Goal: Transaction & Acquisition: Purchase product/service

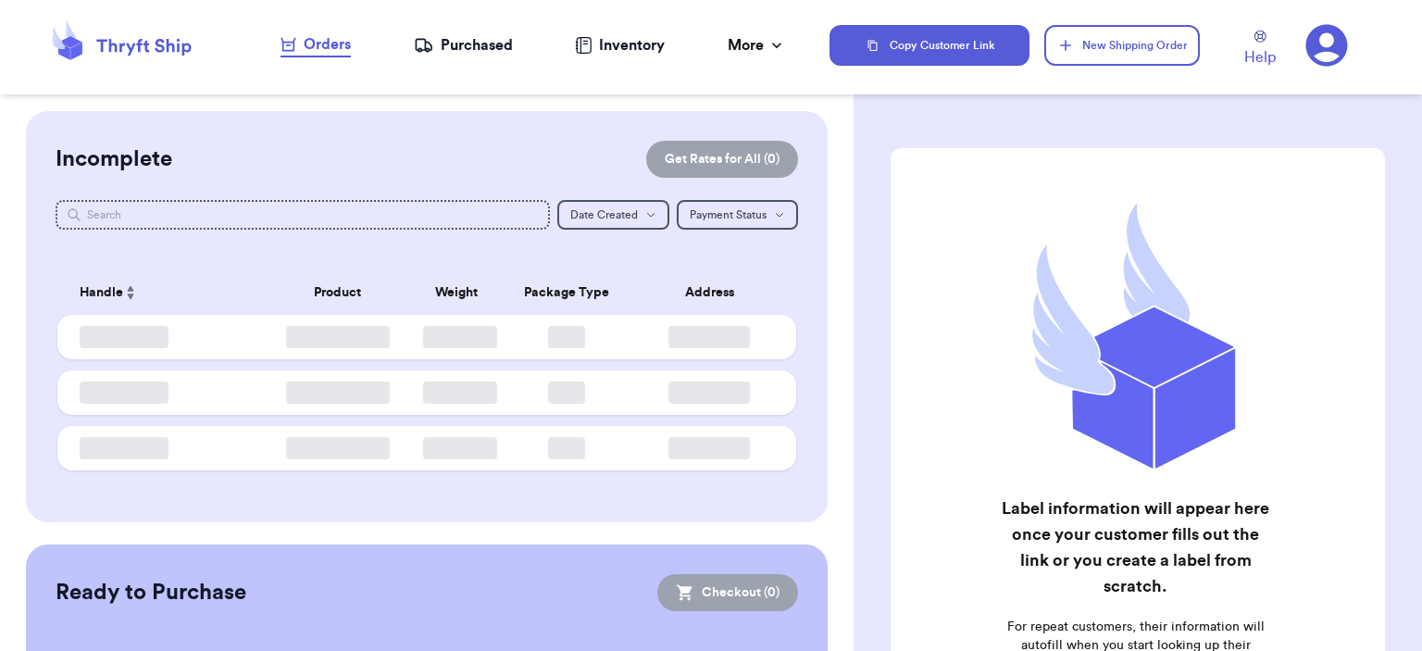
checkbox input "false"
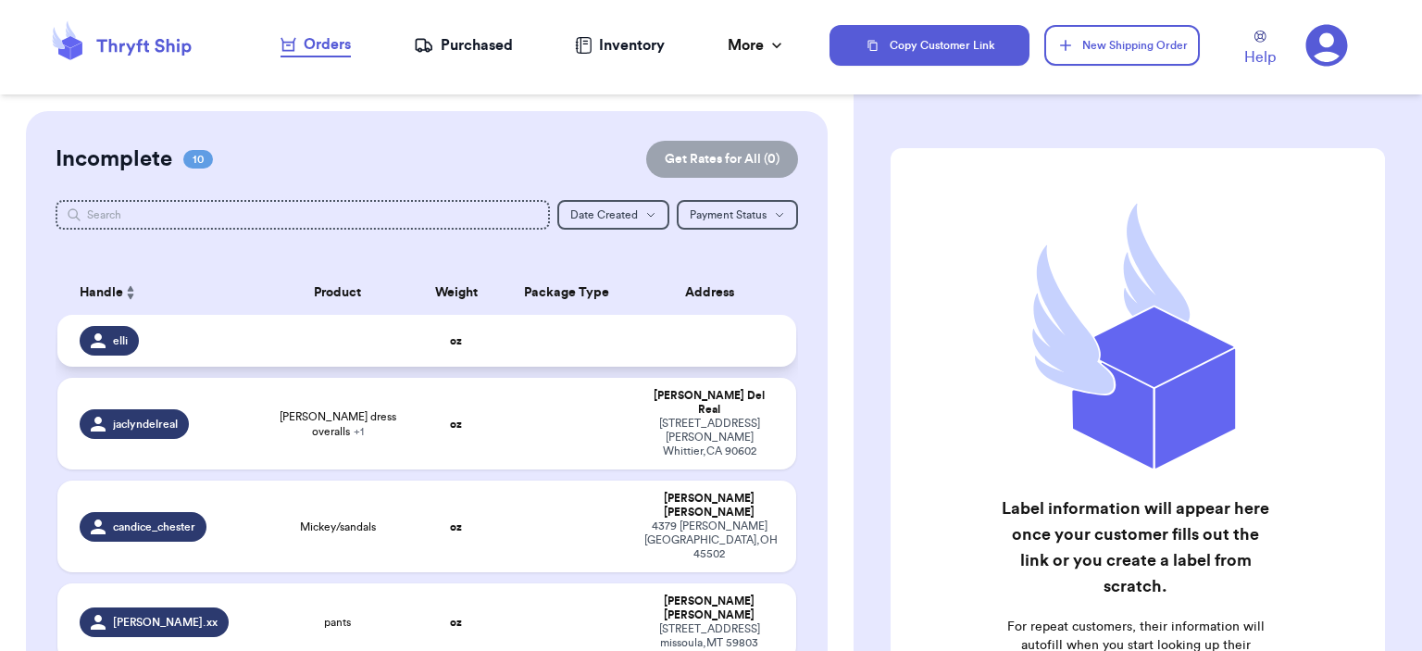
click at [602, 347] on td at bounding box center [567, 341] width 133 height 52
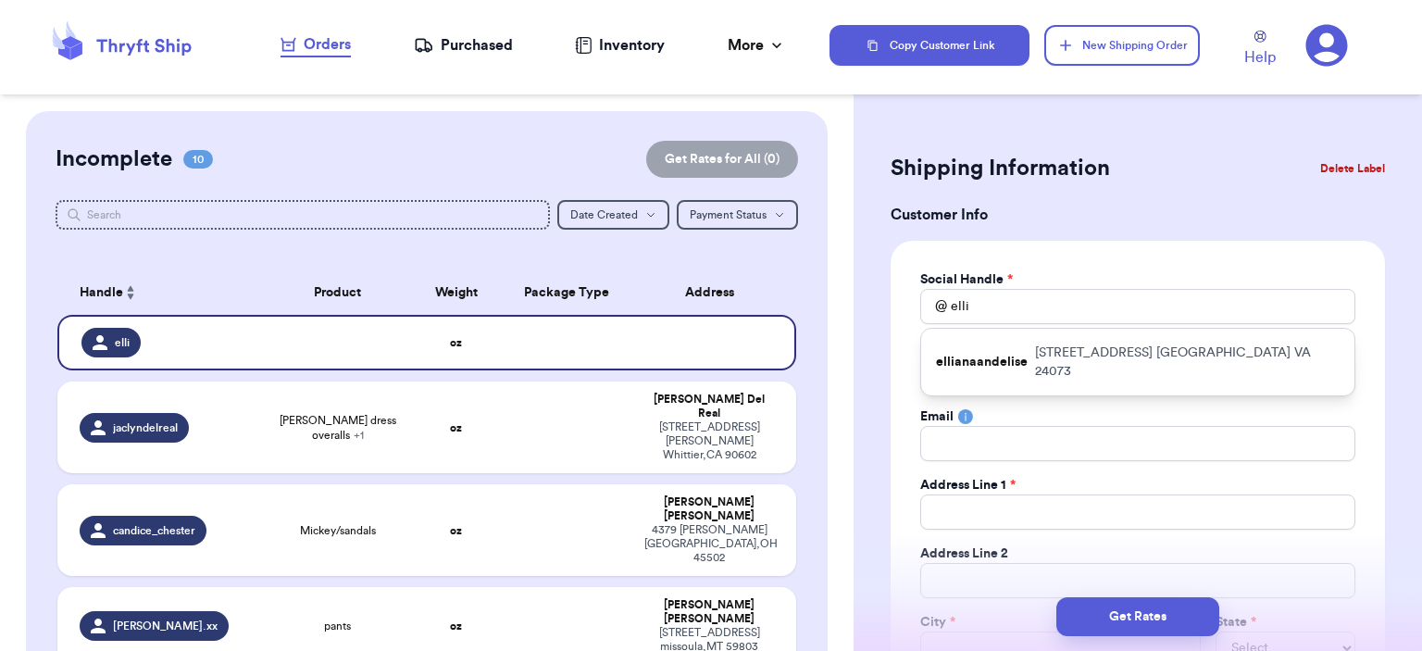
click at [1323, 166] on button "Delete Label" at bounding box center [1353, 168] width 80 height 41
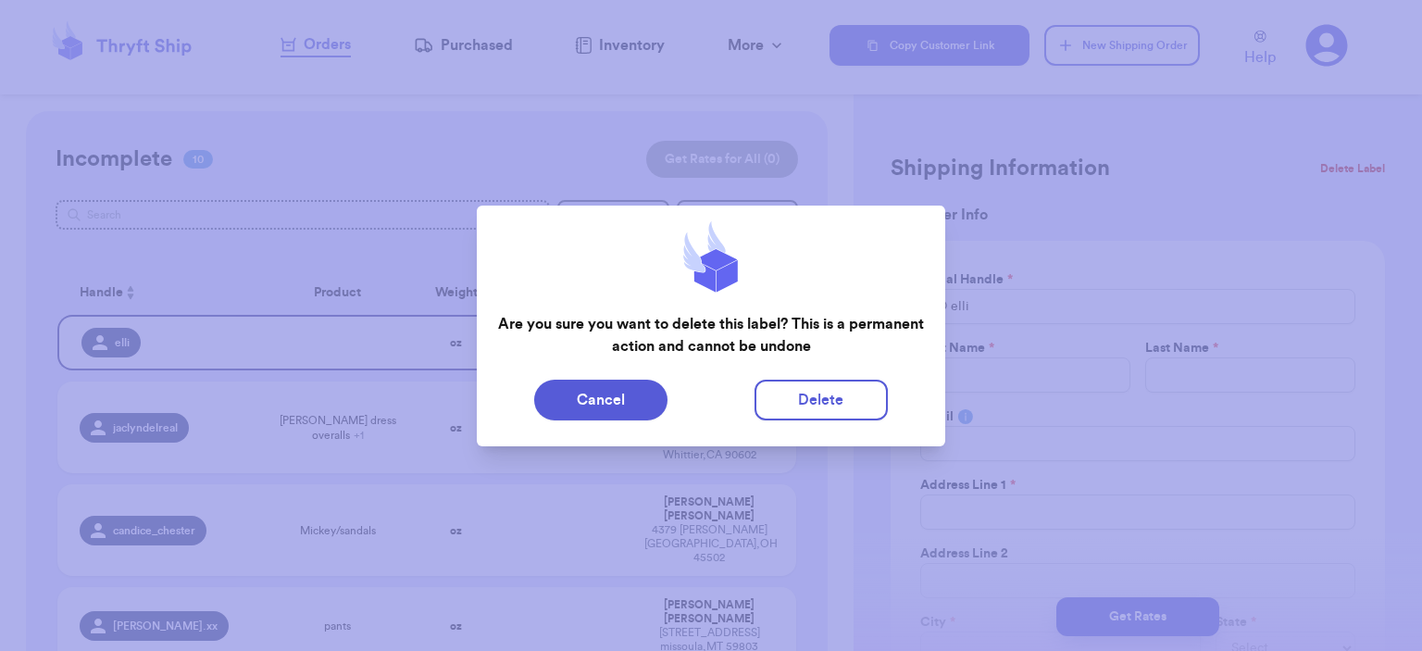
click at [884, 377] on div "Cancel Delete" at bounding box center [711, 400] width 469 height 56
click at [870, 387] on button "Delete" at bounding box center [820, 400] width 133 height 41
type input "[PERSON_NAME] dress overalls"
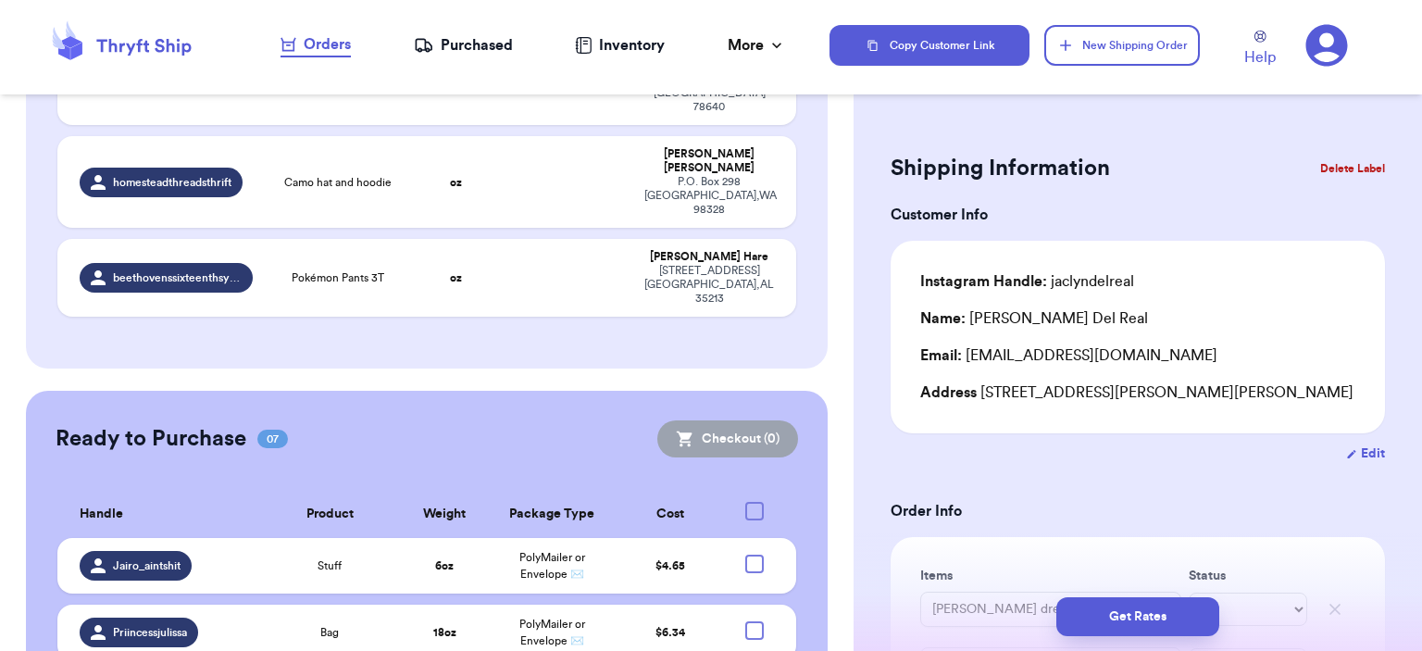
scroll to position [1081, 0]
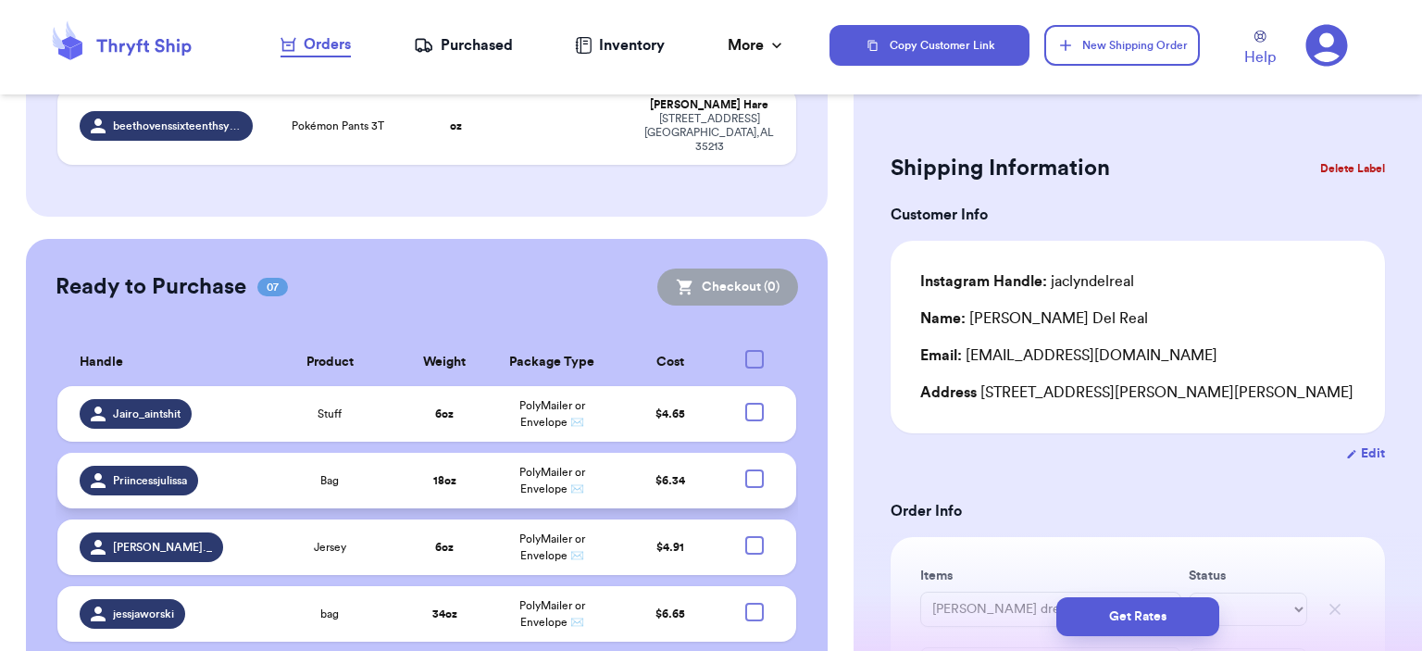
click at [745, 469] on div at bounding box center [754, 478] width 19 height 19
click at [753, 468] on input "checkbox" at bounding box center [753, 468] width 1 height 1
checkbox input "true"
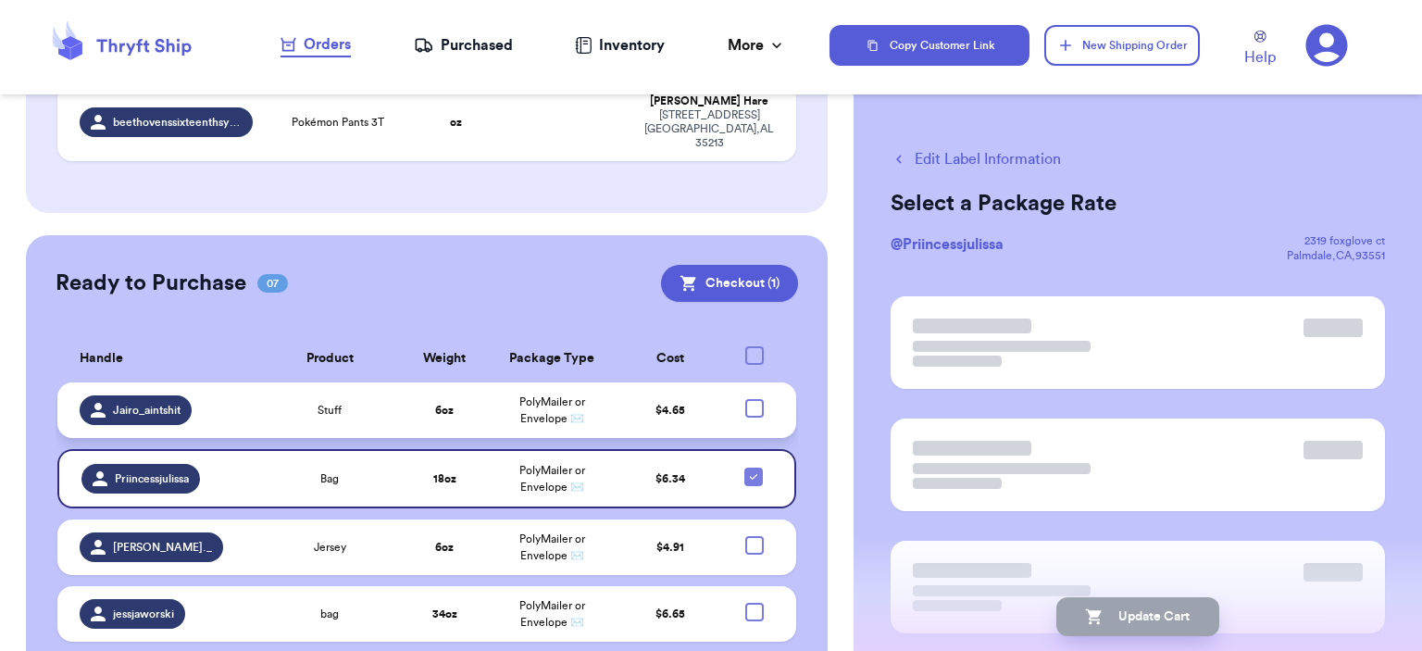
scroll to position [1077, 0]
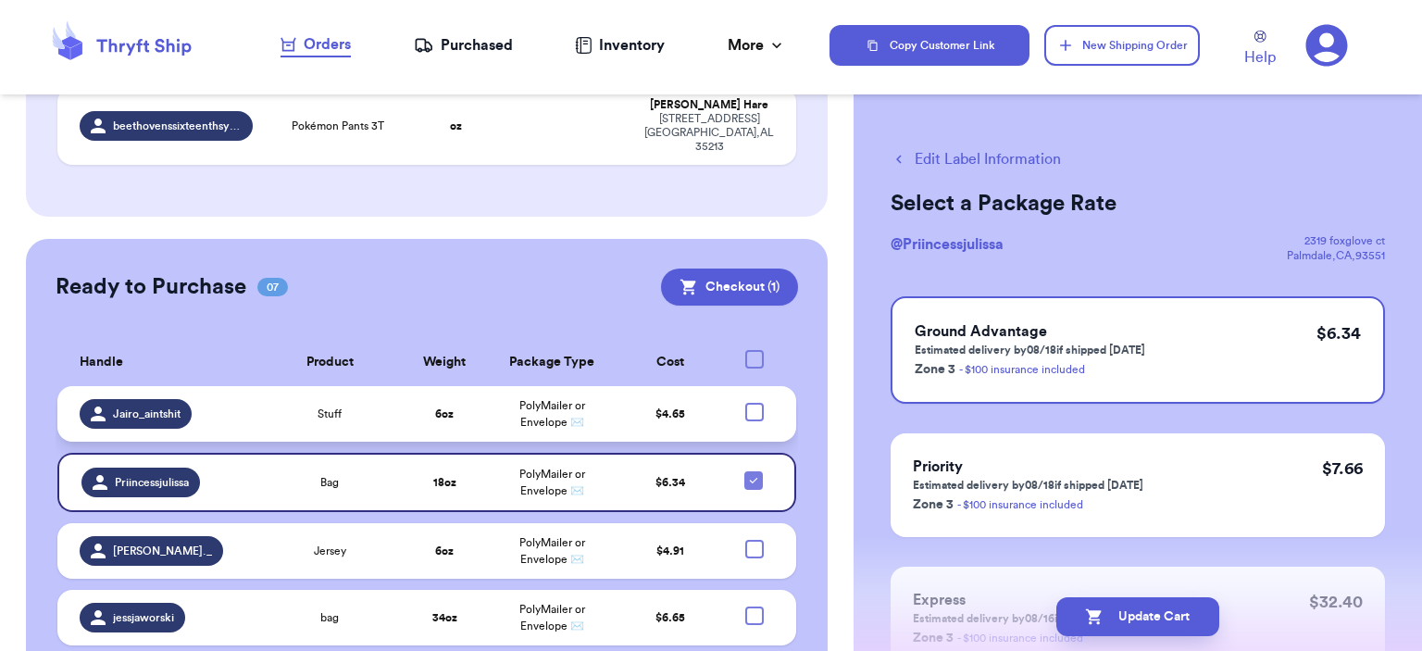
click at [746, 403] on div at bounding box center [754, 412] width 19 height 19
click at [753, 402] on input "checkbox" at bounding box center [753, 402] width 1 height 1
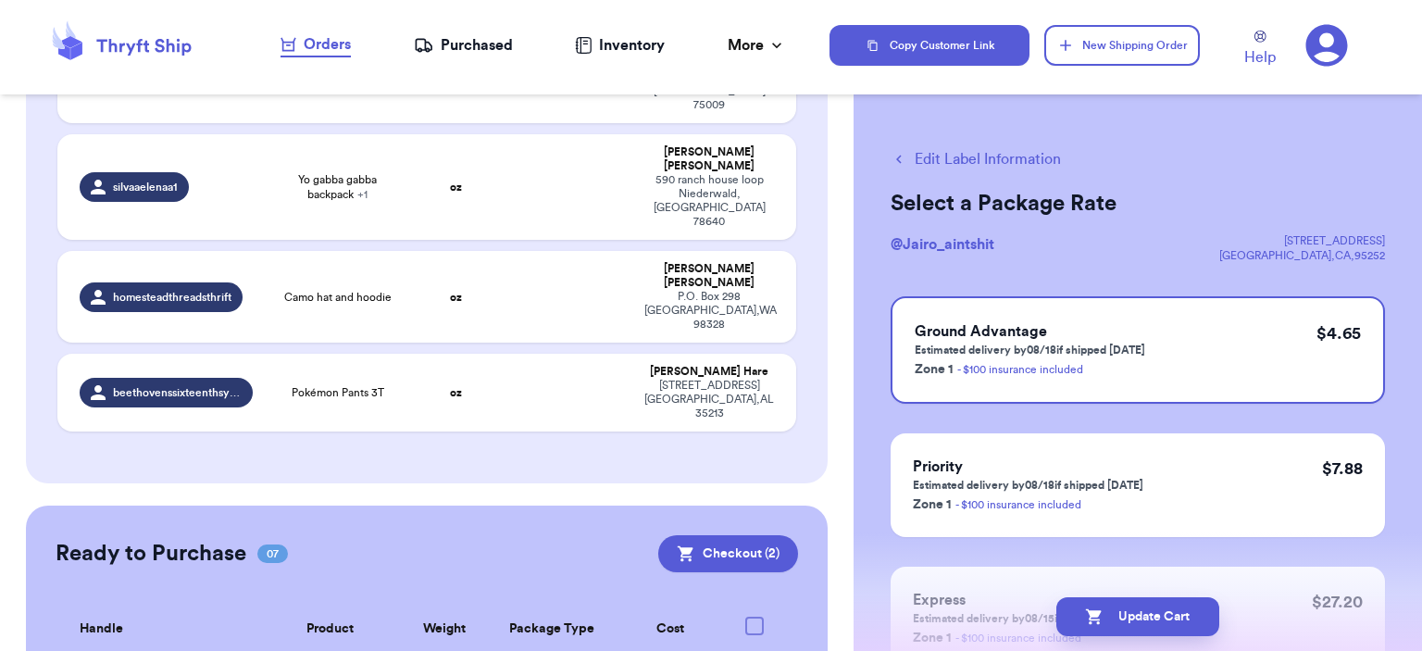
scroll to position [892, 0]
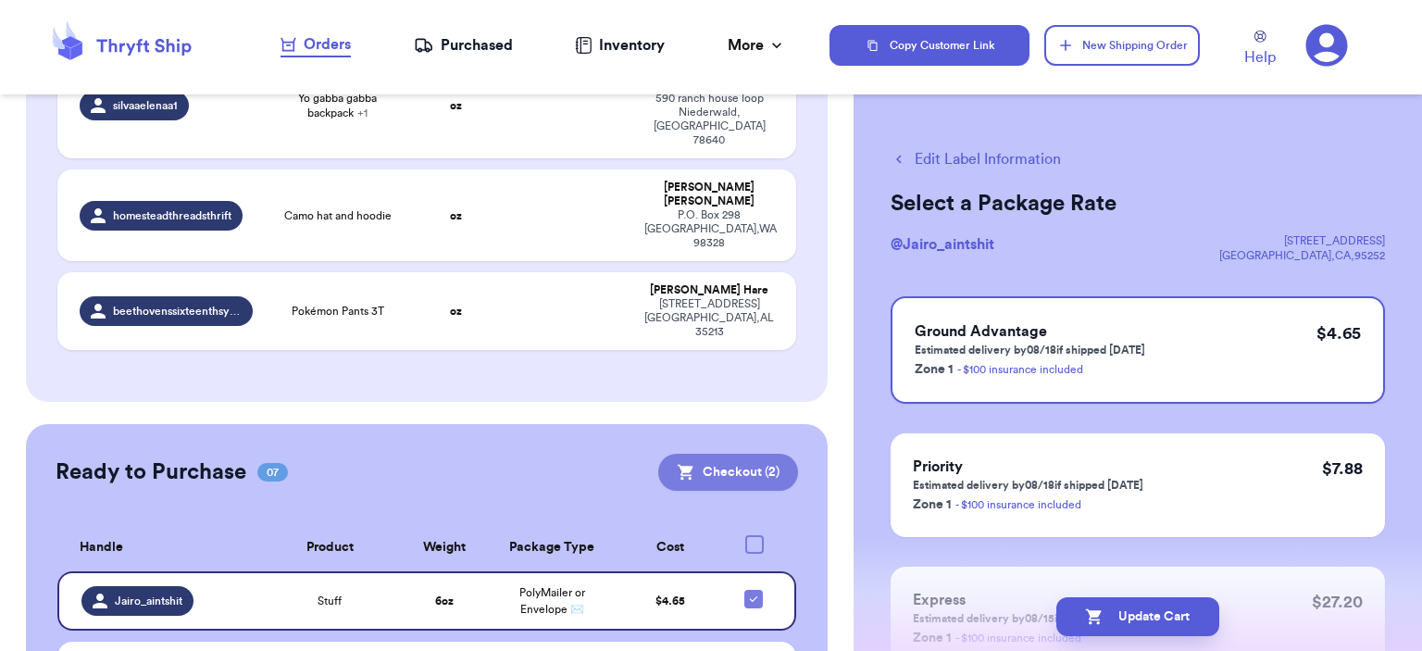
click at [761, 454] on button "Checkout ( 2 )" at bounding box center [728, 472] width 140 height 37
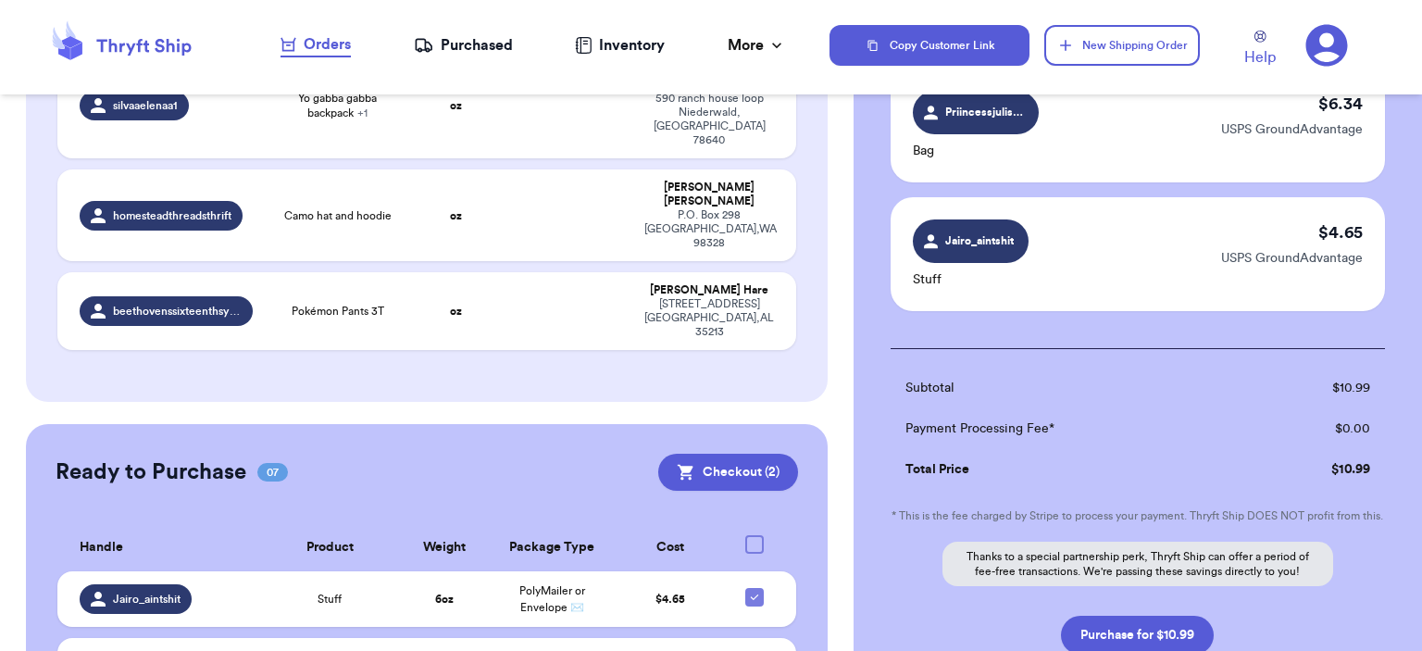
scroll to position [310, 0]
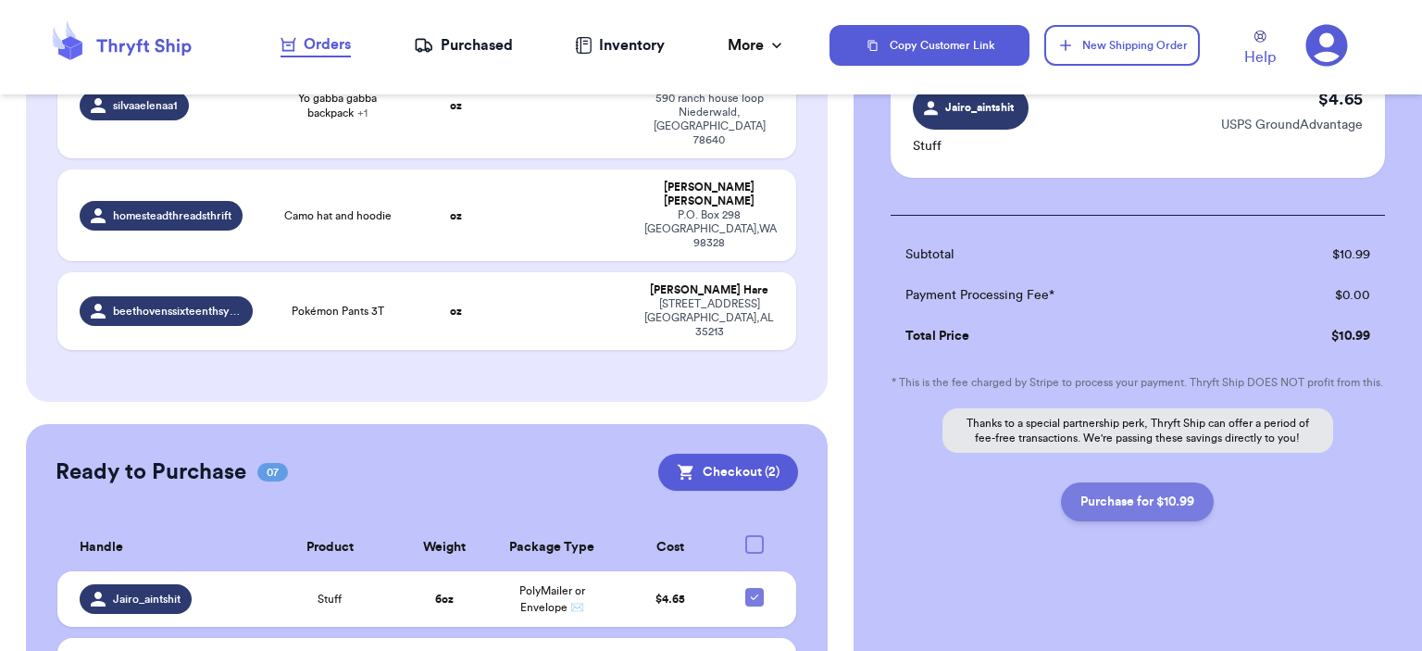
click at [1136, 489] on button "Purchase for $10.99" at bounding box center [1137, 501] width 153 height 39
checkbox input "false"
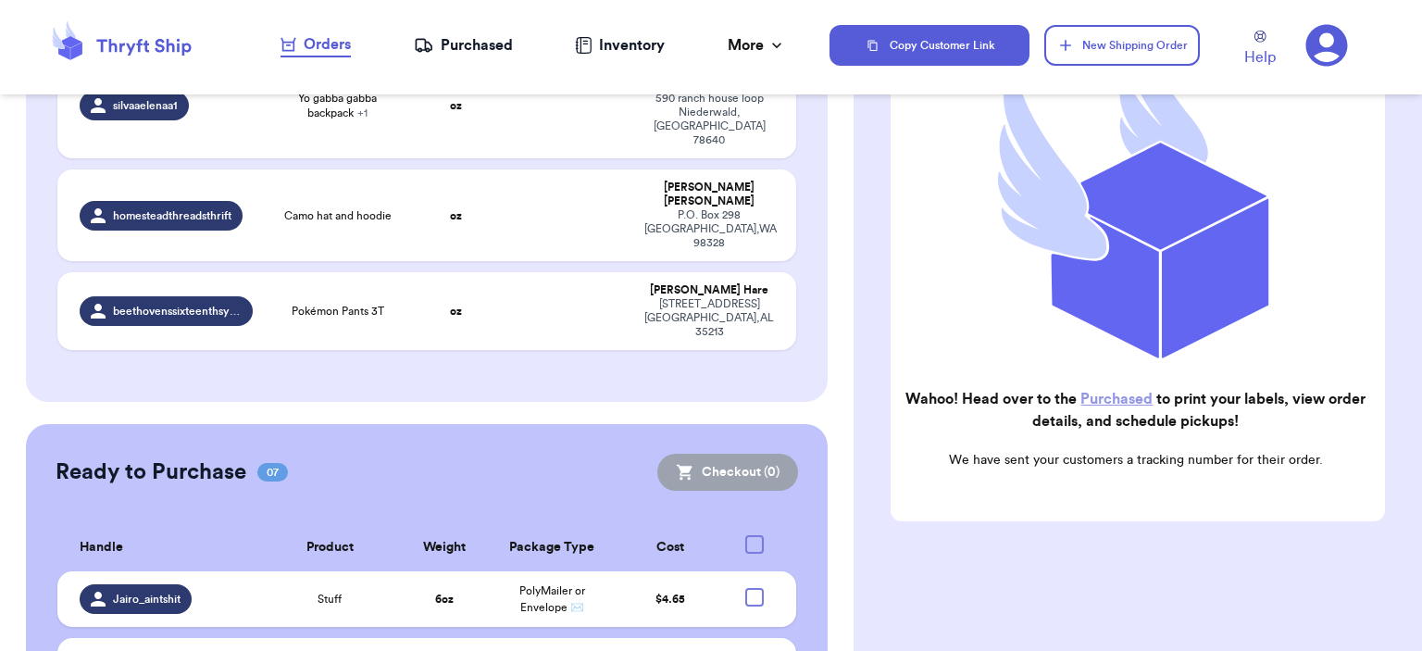
scroll to position [269, 0]
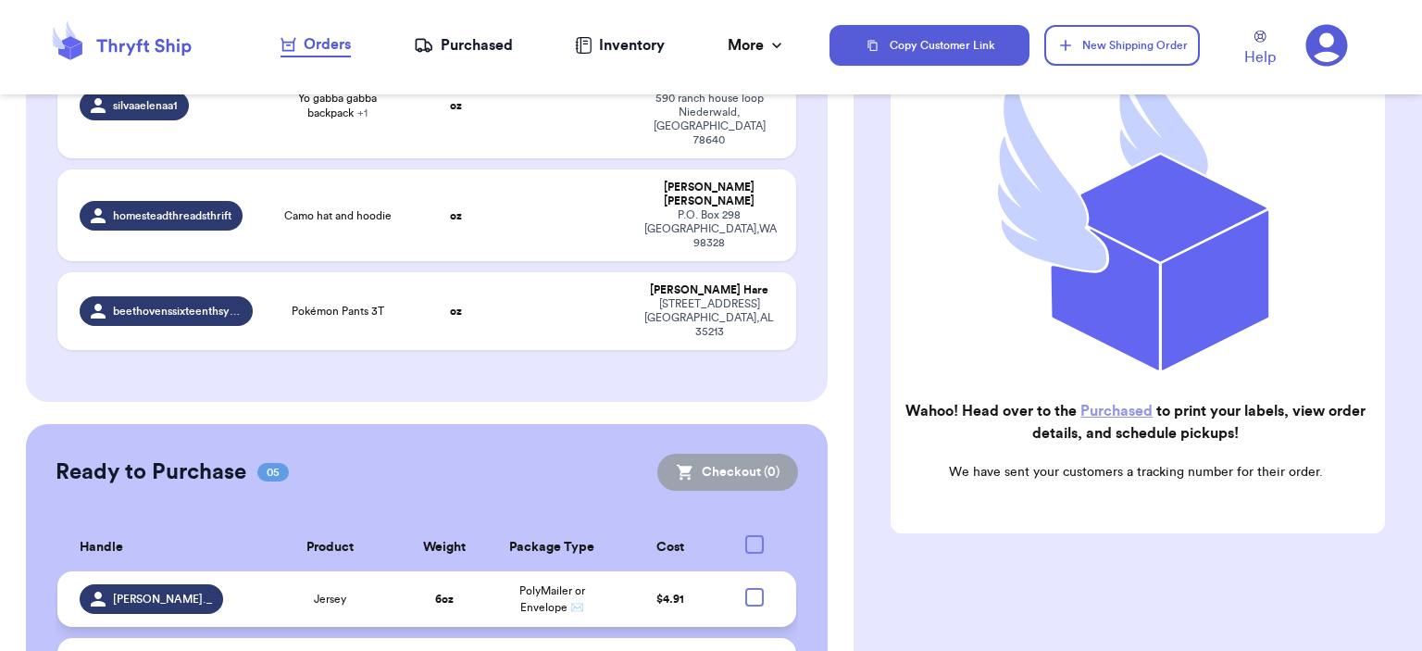
click at [745, 588] on div at bounding box center [754, 597] width 19 height 19
click at [753, 587] on input "checkbox" at bounding box center [753, 587] width 1 height 1
checkbox input "true"
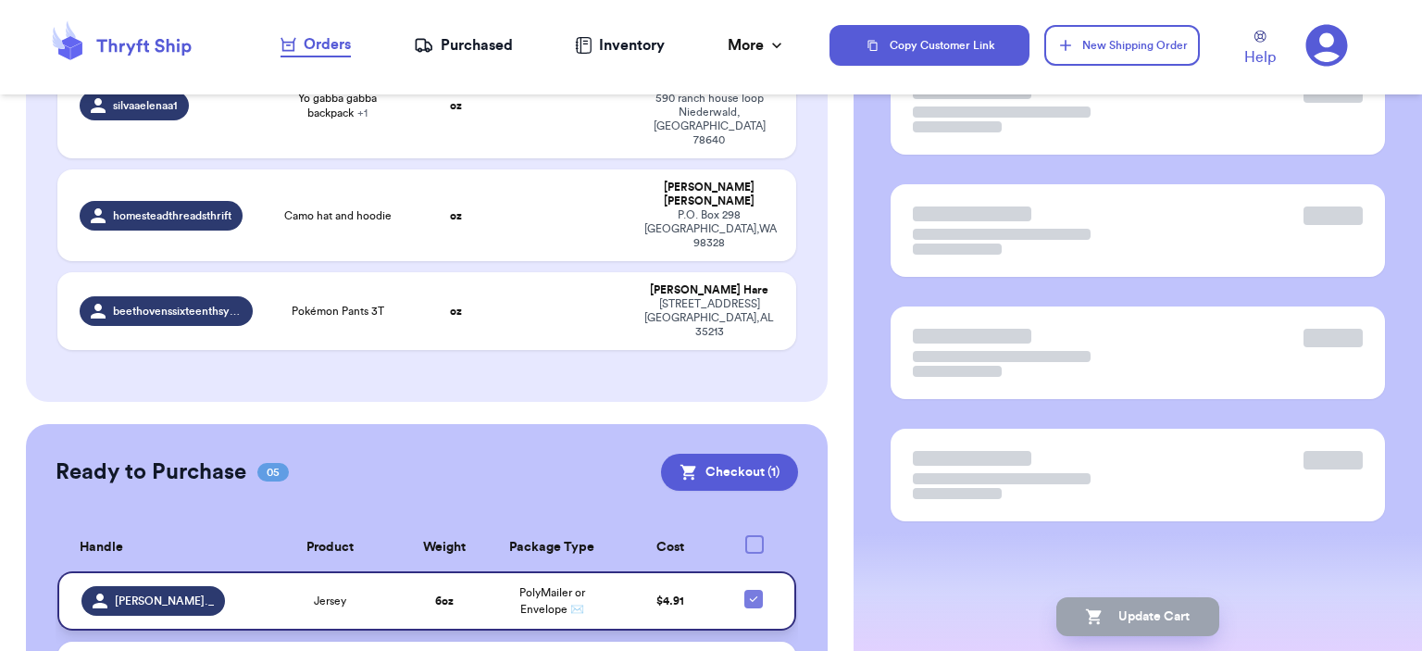
scroll to position [148, 0]
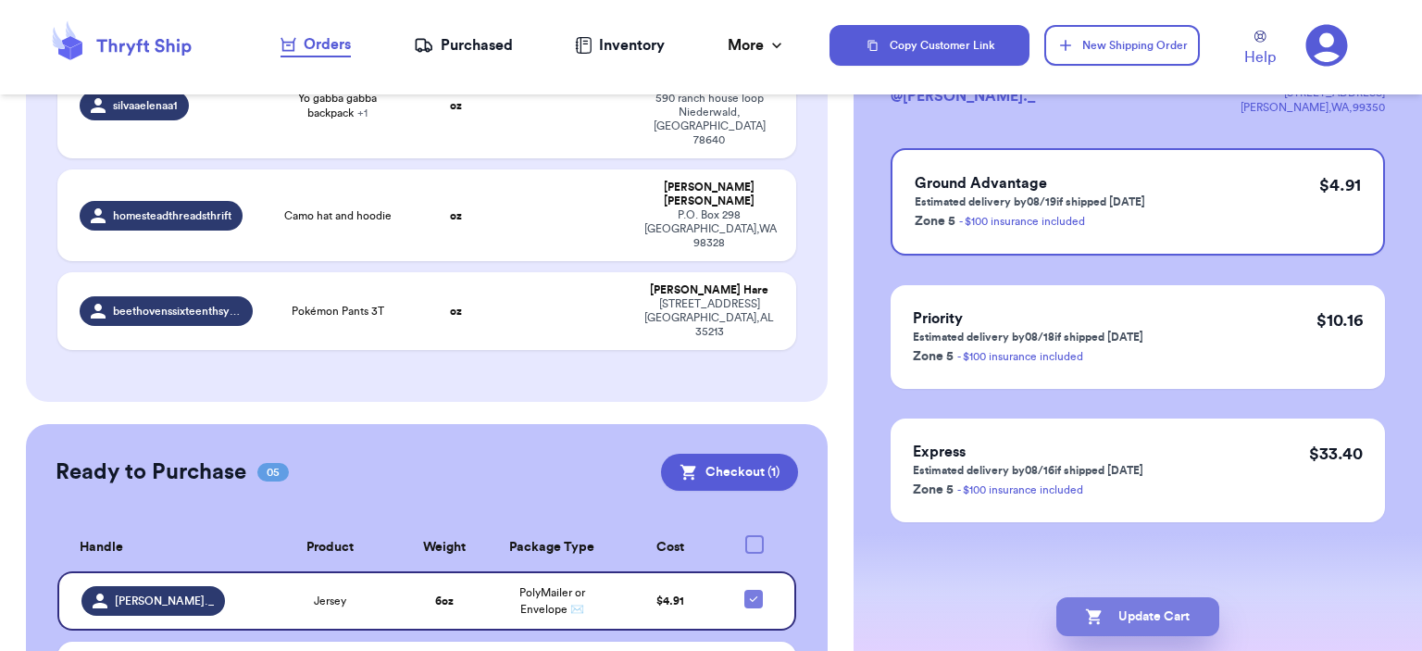
click at [1140, 632] on button "Update Cart" at bounding box center [1137, 616] width 163 height 39
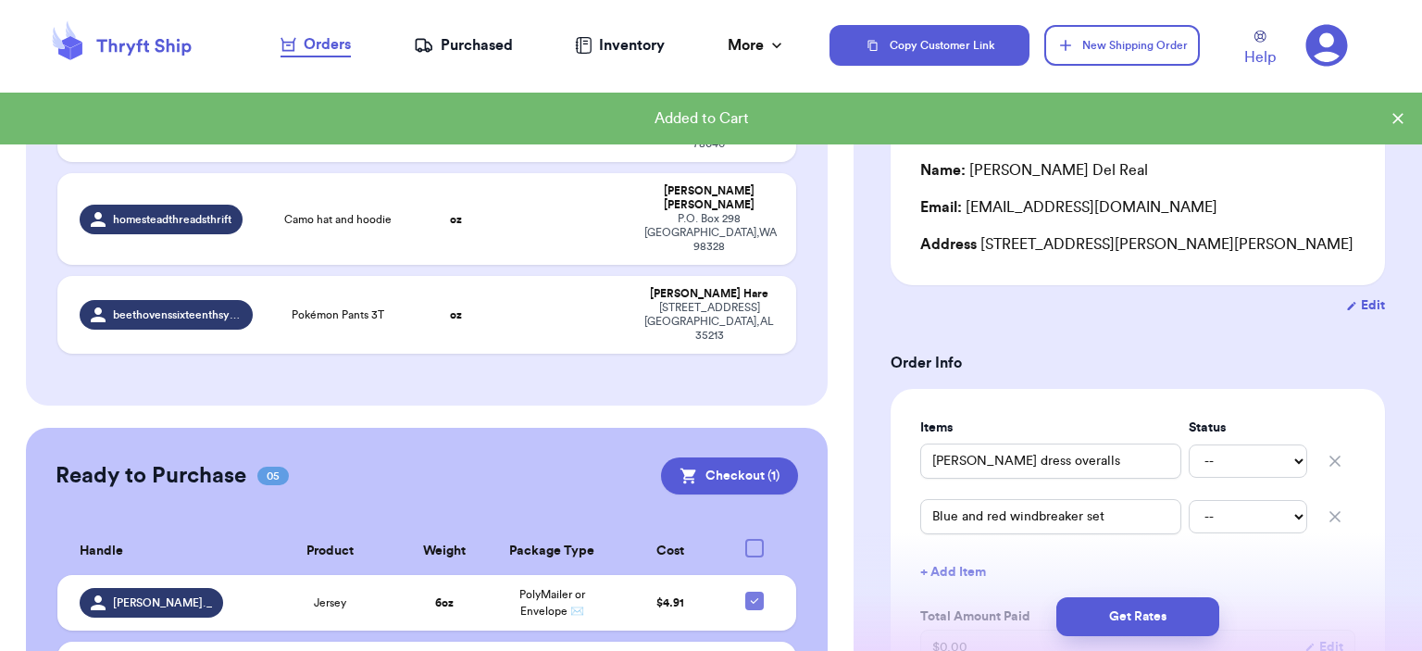
scroll to position [896, 0]
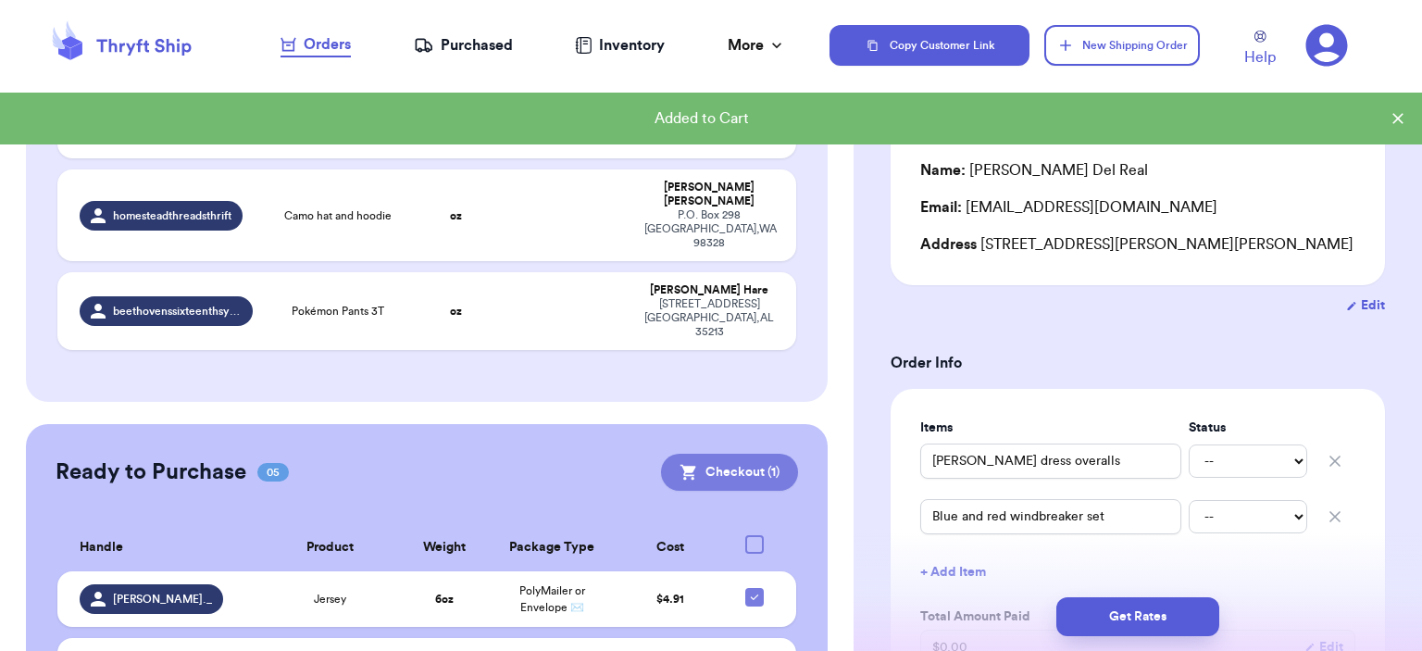
click at [735, 454] on button "Checkout ( 1 )" at bounding box center [729, 472] width 137 height 37
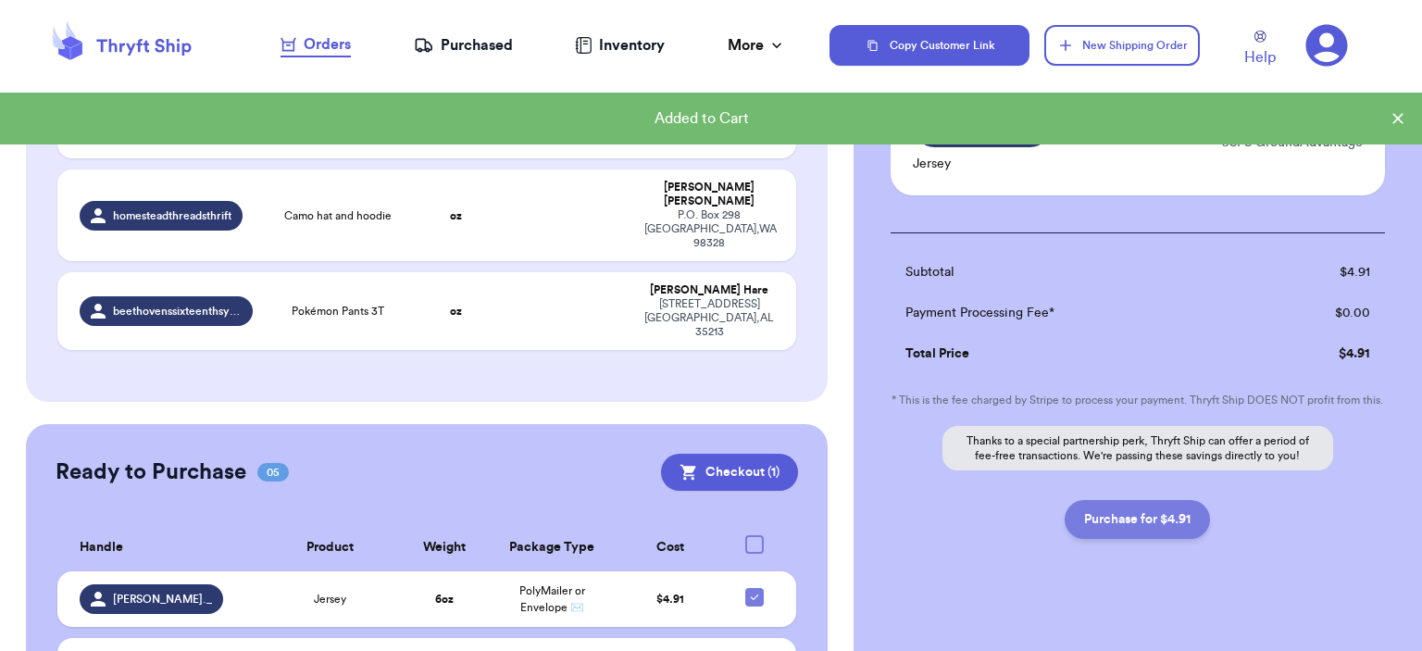
click at [1137, 522] on button "Purchase for $4.91" at bounding box center [1136, 519] width 145 height 39
checkbox input "false"
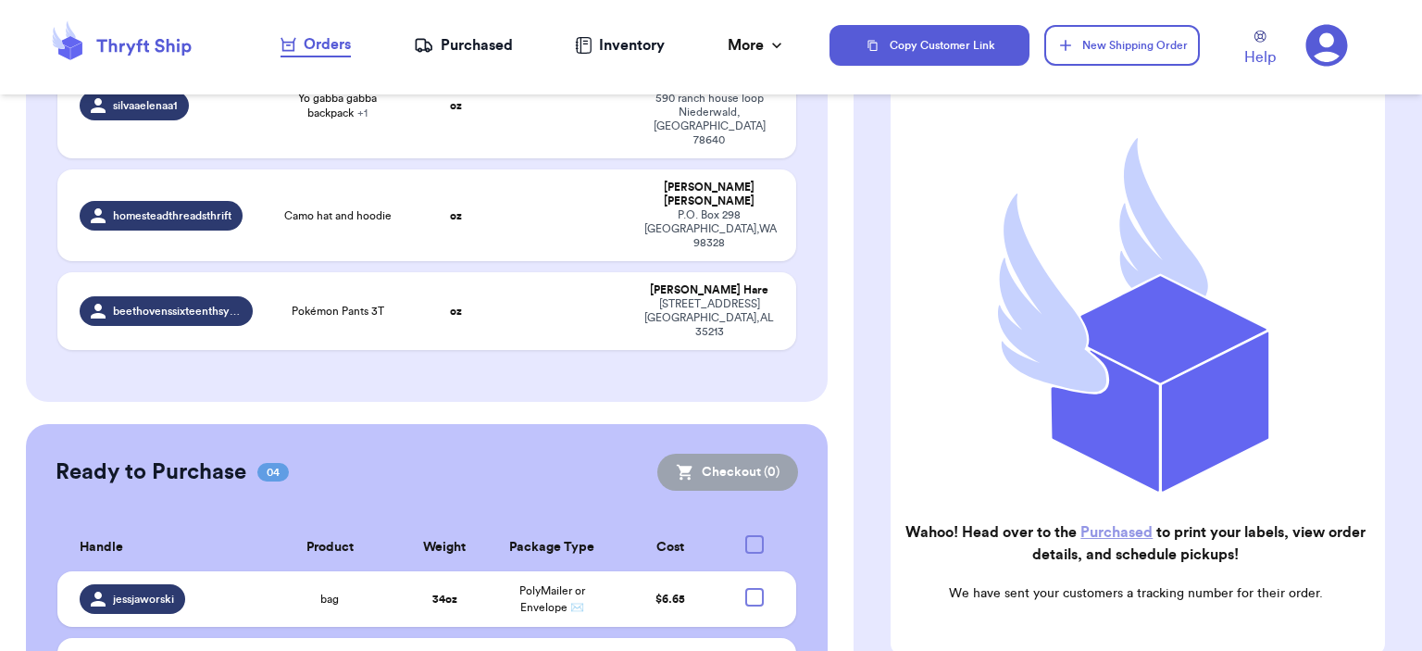
scroll to position [877, 0]
